Goal: Task Accomplishment & Management: Use online tool/utility

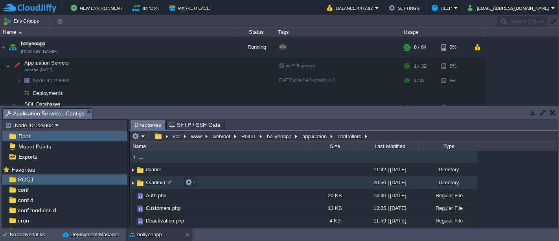
click at [224, 186] on td "ssadmin" at bounding box center [219, 182] width 179 height 13
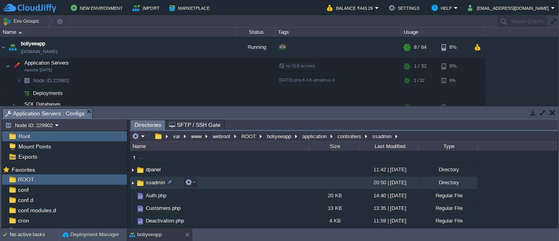
click at [224, 186] on td "ssadmin" at bounding box center [219, 182] width 179 height 13
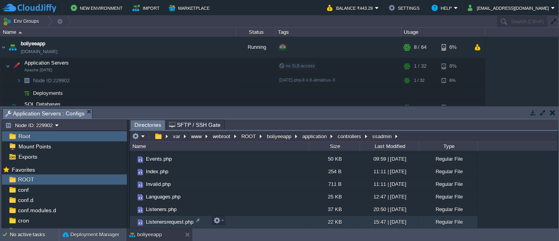
scroll to position [87, 0]
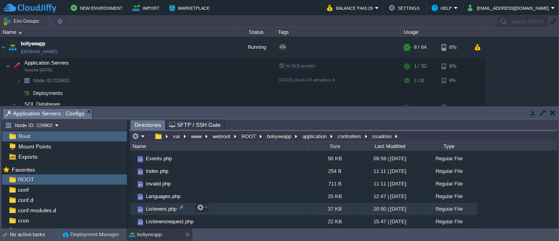
click at [245, 209] on td "Listeners.php" at bounding box center [219, 209] width 179 height 13
drag, startPoint x: 245, startPoint y: 209, endPoint x: 216, endPoint y: 207, distance: 28.7
click at [216, 207] on td "Listeners.php" at bounding box center [219, 209] width 179 height 13
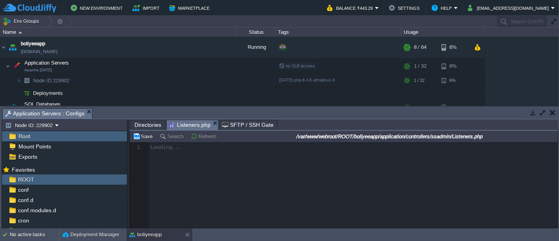
click at [225, 199] on div at bounding box center [344, 185] width 428 height 86
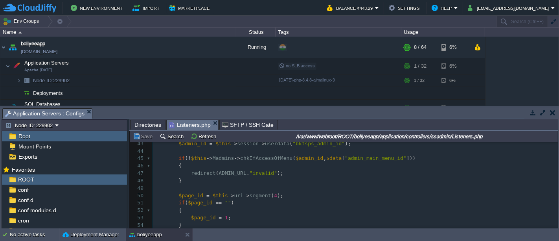
scroll to position [313, 0]
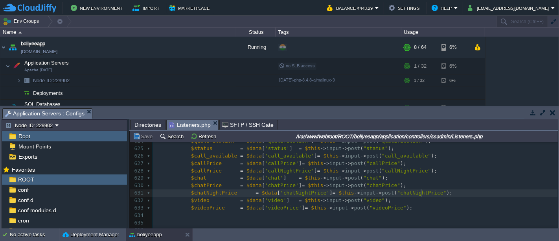
click at [421, 192] on div "1042 { ... } 598 599 $this -> form_validation -> set_rules ( 'listenersId' , 'L…" at bounding box center [355, 123] width 405 height 356
type textarea "chatNightPrice"
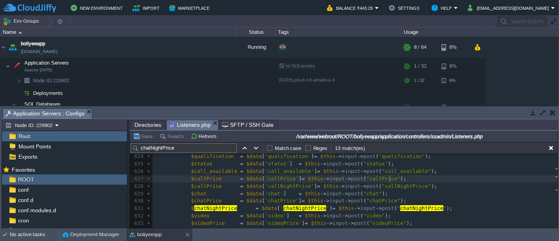
click at [391, 178] on div "x 614 { 615 $name = $data [ 'name' ] = $this -> input -> post ( "name" ); 616 $…" at bounding box center [355, 190] width 405 height 222
type textarea "callPrice"
type input "callPrice"
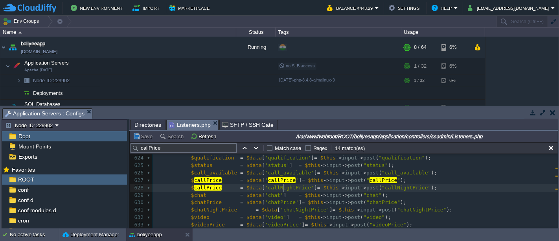
click at [282, 187] on span "'callNightPrice'" at bounding box center [289, 187] width 49 height 6
type textarea "callNightPrice"
type textarea "$callPrice"
paste textarea
click at [185, 188] on span at bounding box center [185, 187] width 12 height 7
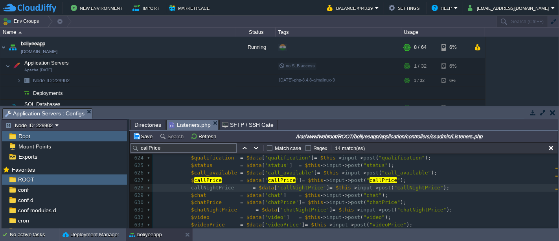
type textarea "$"
click at [246, 190] on div "xxxxxxxxxx 613 else 614 { 615 $name = $data [ 'name' ] = $this -> input -> post…" at bounding box center [355, 188] width 405 height 230
click at [324, 189] on div "xxxxxxxxxx 613 else 614 { 615 $name = $data [ 'name' ] = $this -> input -> post…" at bounding box center [355, 188] width 405 height 230
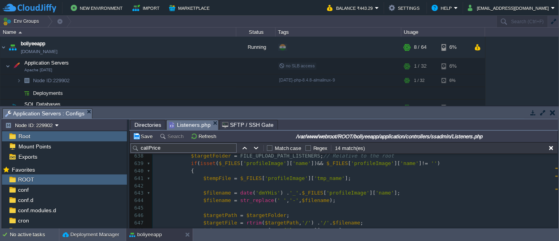
scroll to position [1375, 0]
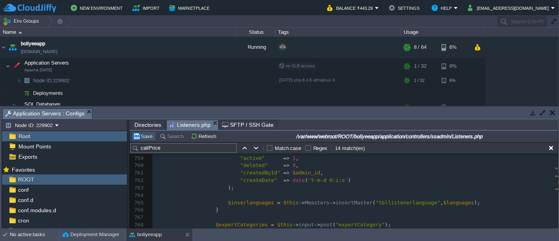
click at [138, 133] on button "Save" at bounding box center [144, 136] width 22 height 7
